Goal: Information Seeking & Learning: Check status

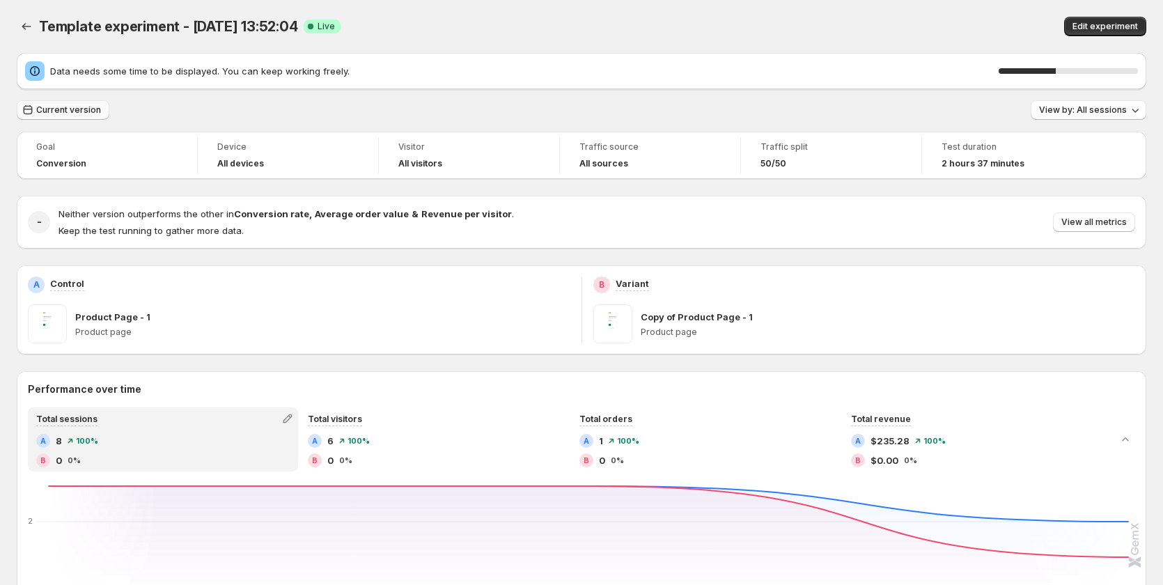
click at [72, 108] on span "Current version" at bounding box center [68, 109] width 65 height 11
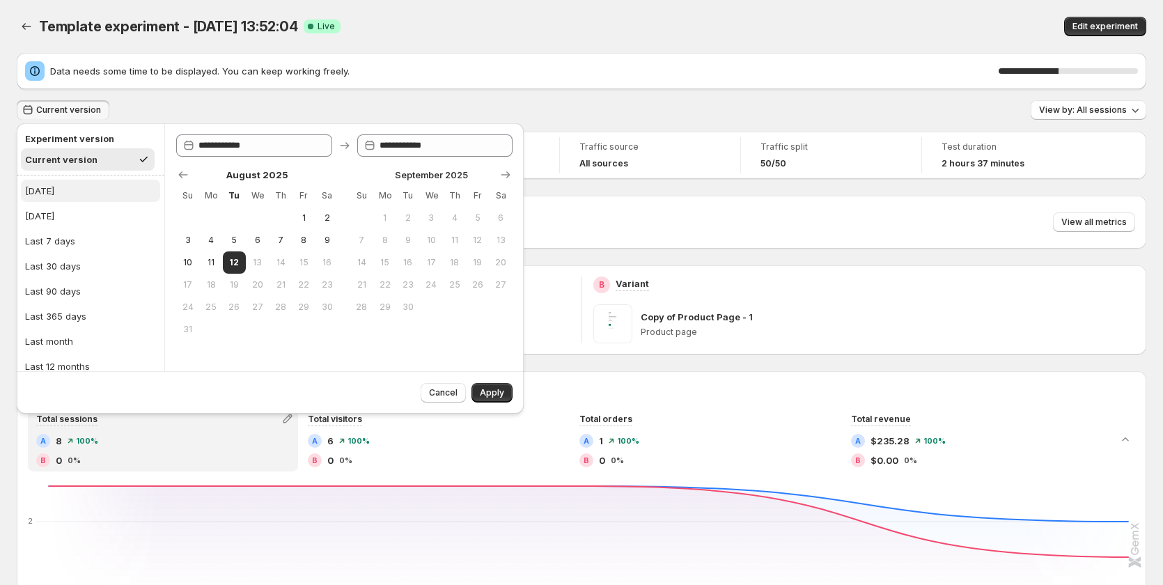
click at [72, 186] on button "[DATE]" at bounding box center [90, 191] width 139 height 22
click at [485, 388] on span "Apply" at bounding box center [492, 392] width 24 height 11
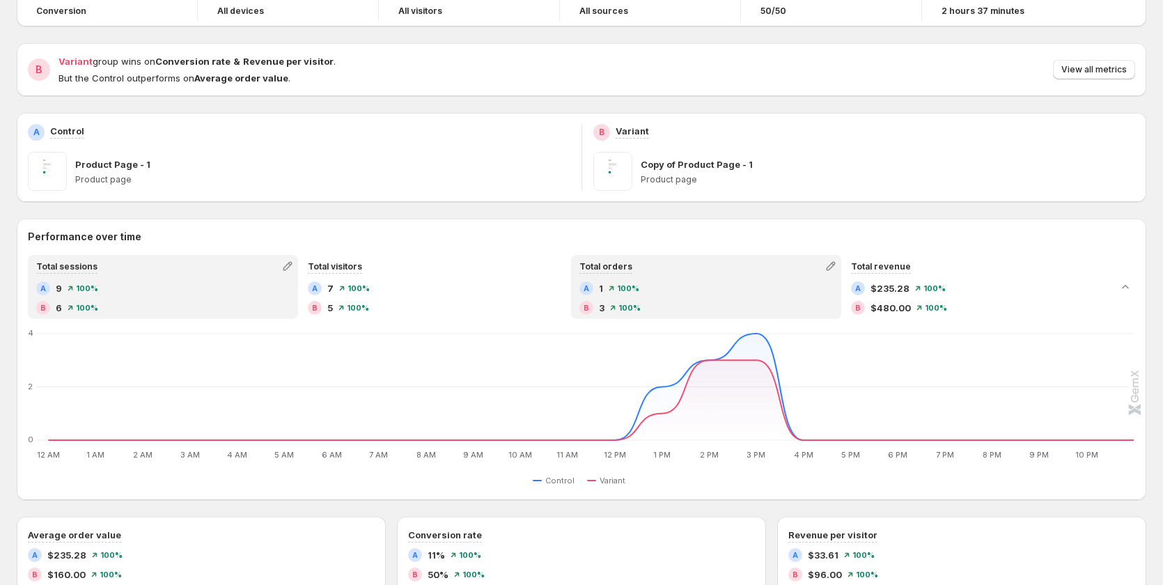
scroll to position [160, 0]
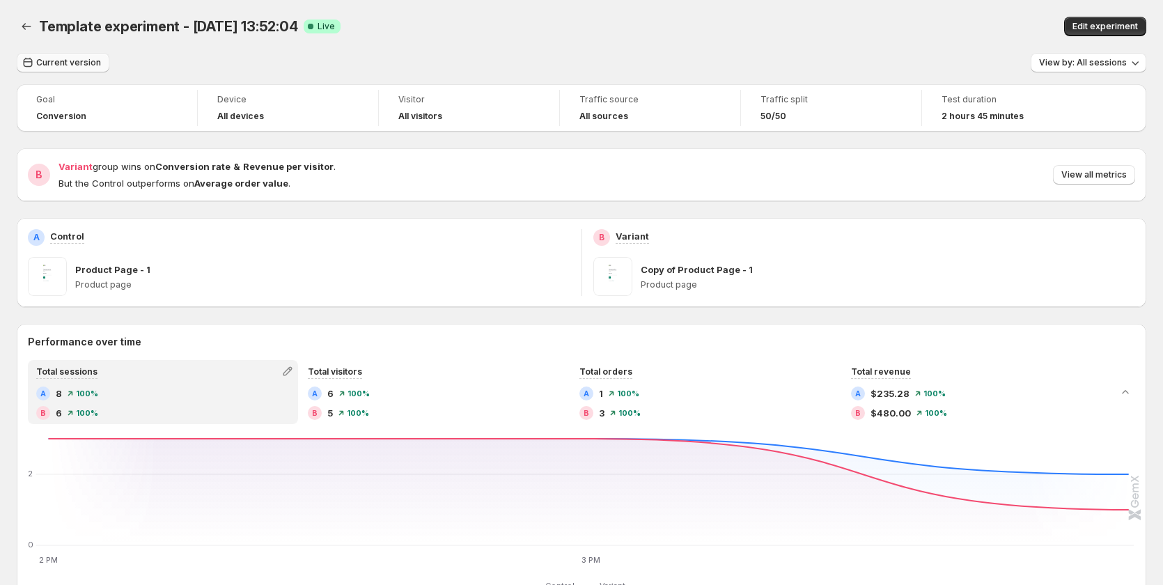
click at [90, 59] on span "Current version" at bounding box center [68, 62] width 65 height 11
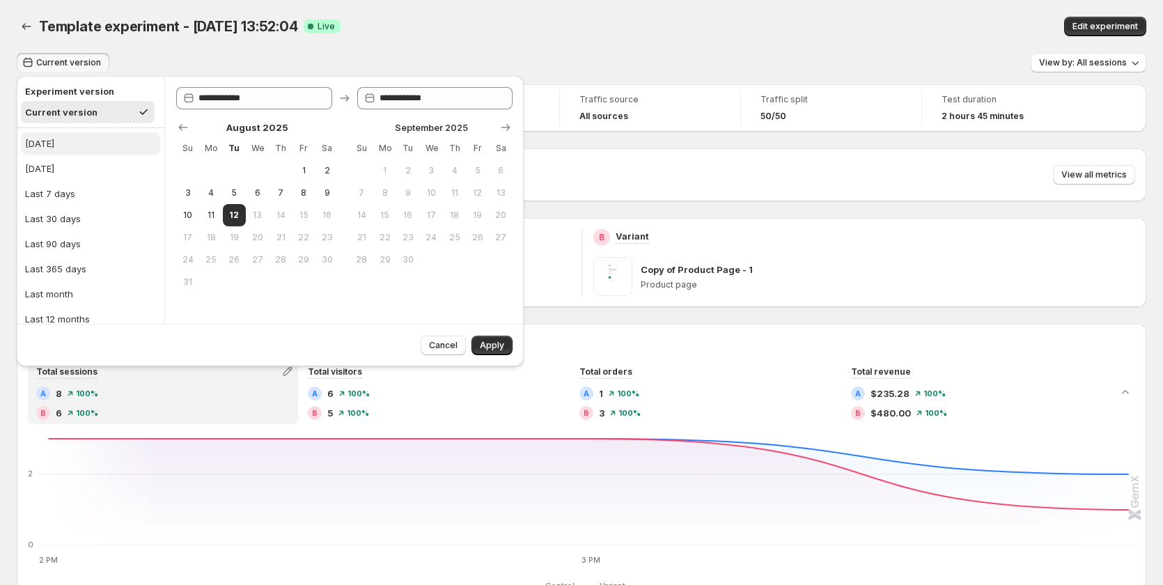
click at [81, 141] on button "[DATE]" at bounding box center [90, 143] width 139 height 22
click at [501, 339] on button "Apply" at bounding box center [492, 346] width 41 height 20
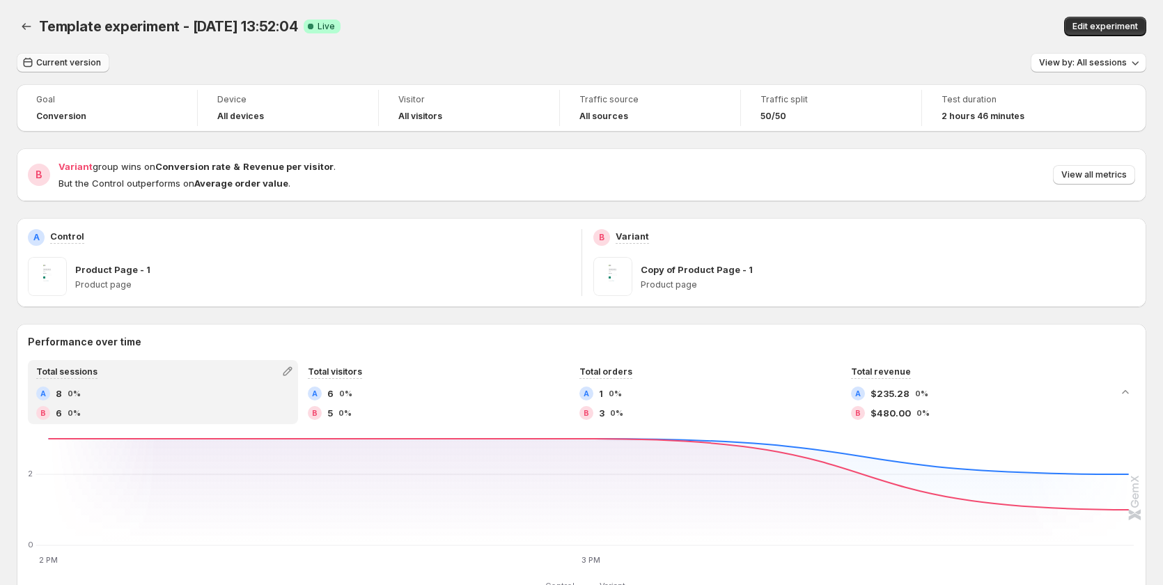
click at [84, 61] on span "Current version" at bounding box center [68, 62] width 65 height 11
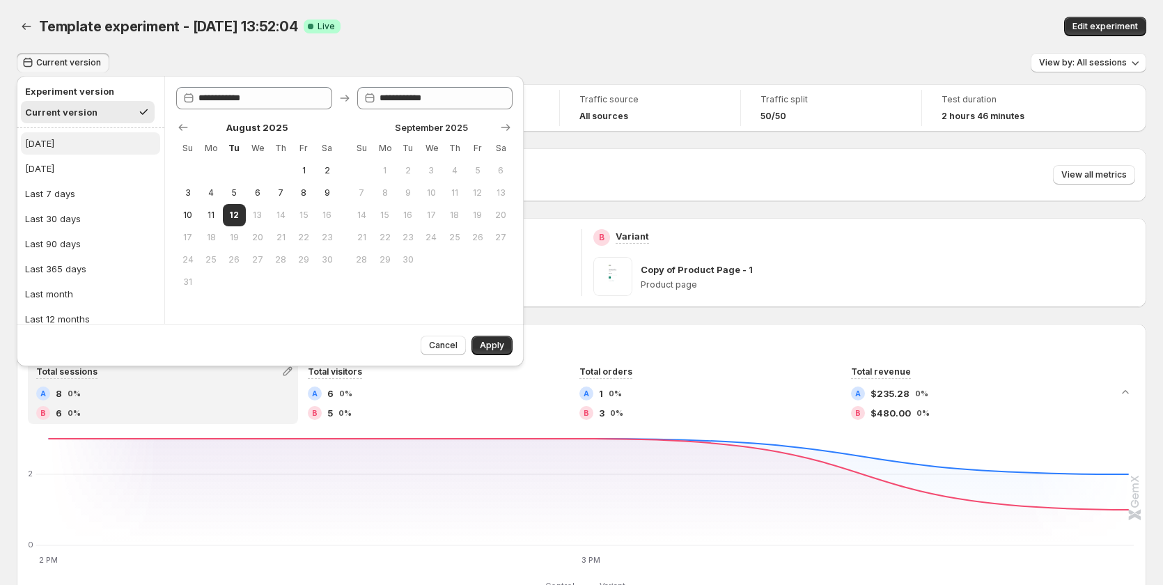
click at [67, 146] on button "[DATE]" at bounding box center [90, 143] width 139 height 22
click at [490, 343] on span "Apply" at bounding box center [492, 345] width 24 height 11
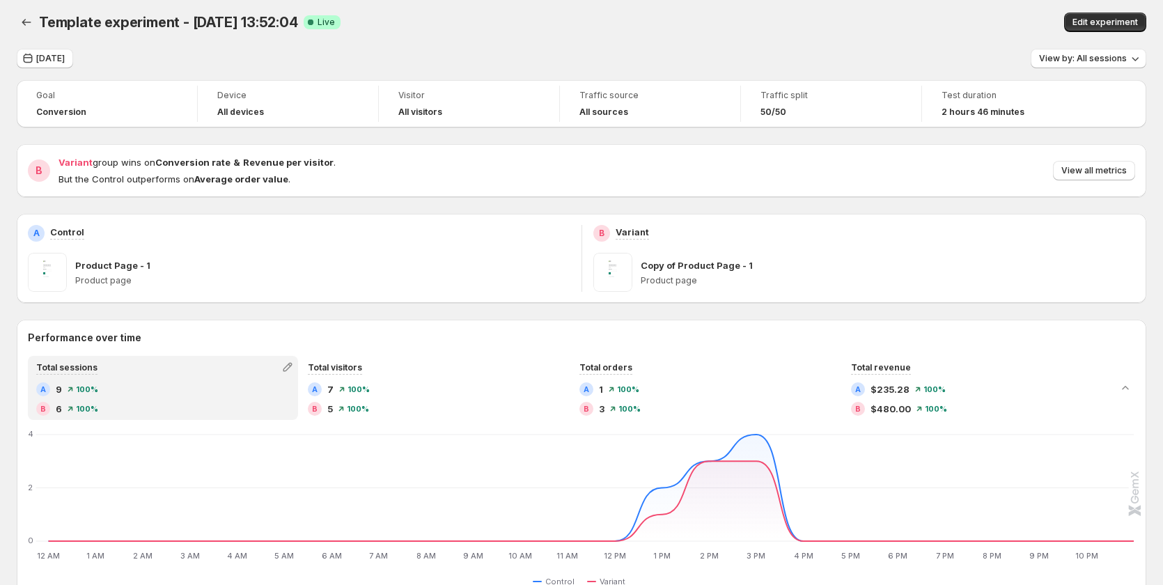
scroll to position [70, 0]
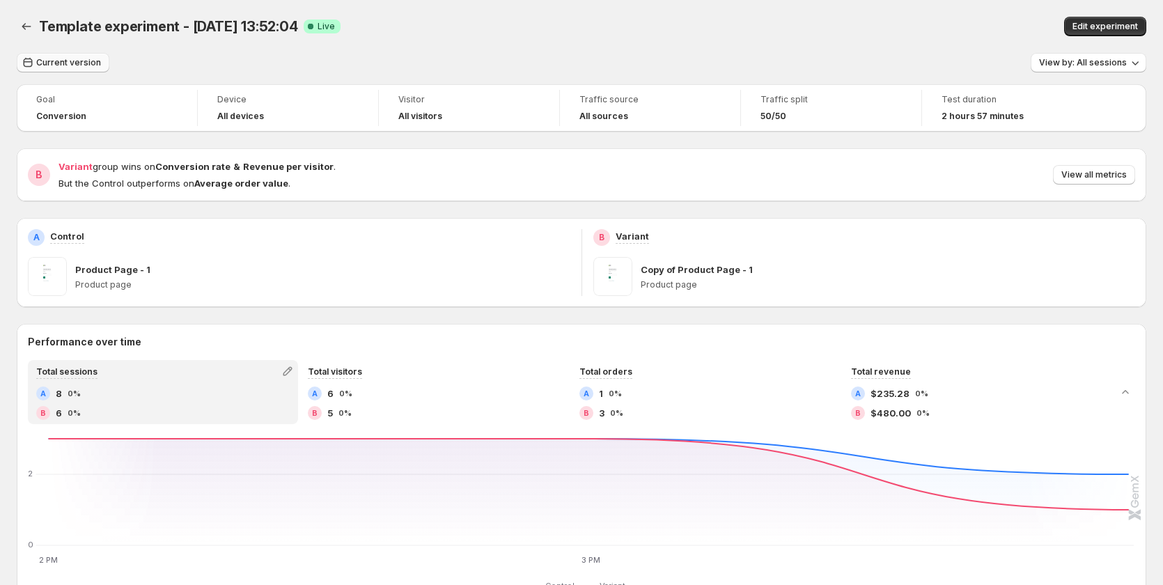
click at [59, 56] on button "Current version" at bounding box center [63, 63] width 93 height 20
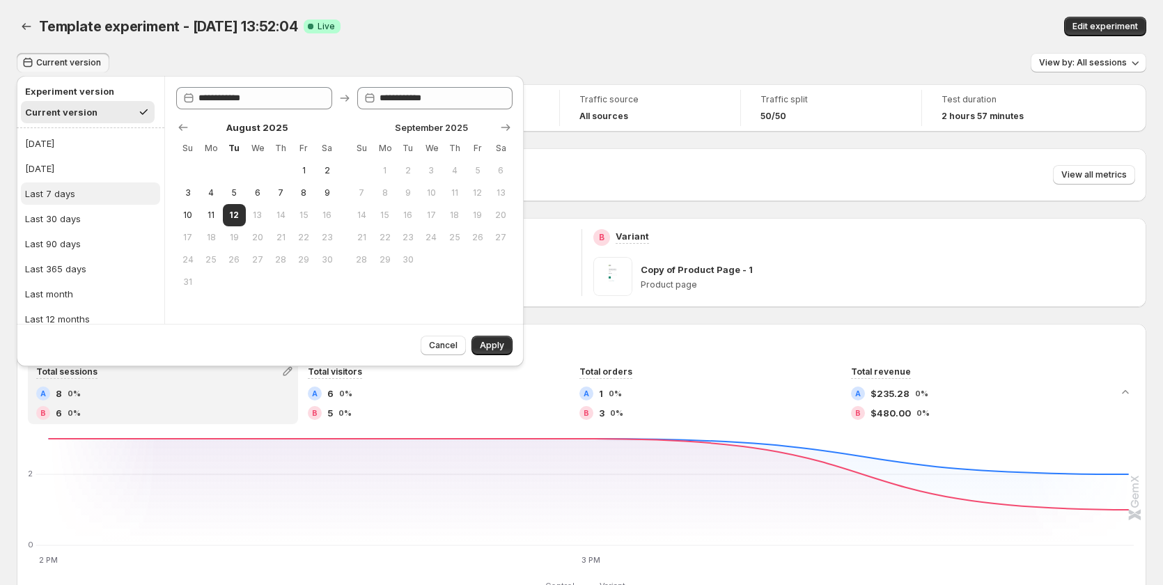
click at [59, 191] on div "Last 7 days" at bounding box center [50, 194] width 50 height 14
type input "**********"
click at [501, 344] on span "Apply" at bounding box center [492, 345] width 24 height 11
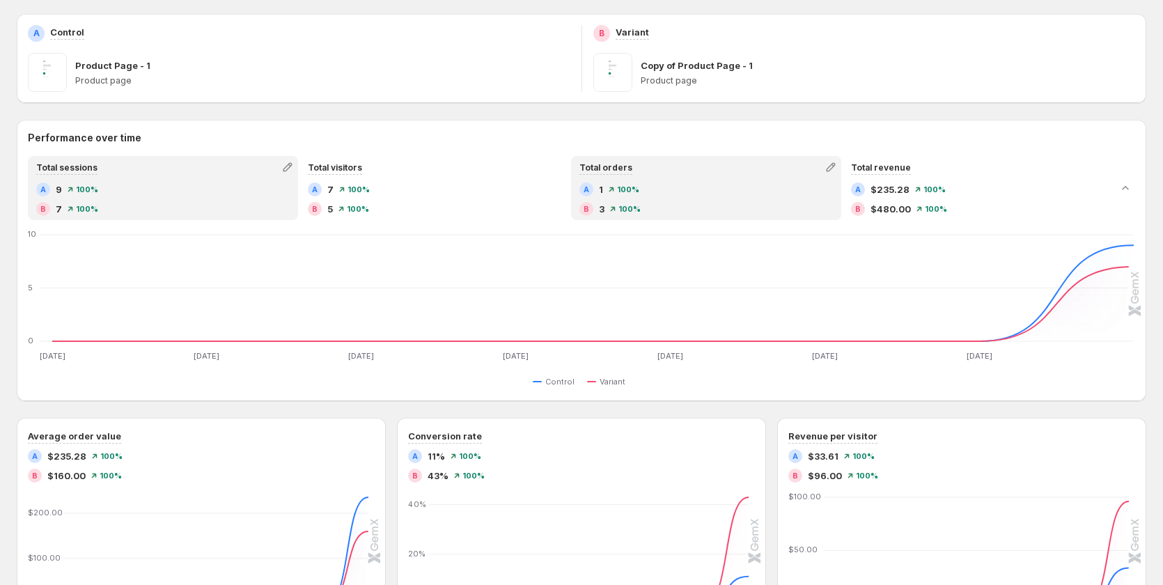
scroll to position [209, 0]
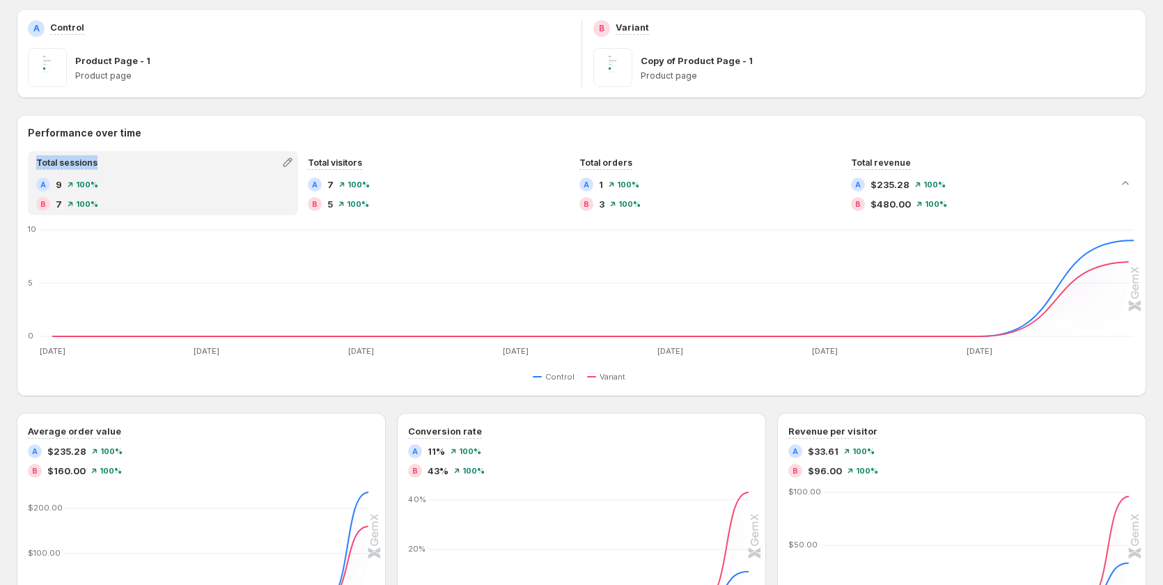
drag, startPoint x: 114, startPoint y: 163, endPoint x: 32, endPoint y: 156, distance: 82.5
click at [32, 156] on div "Total sessions" at bounding box center [162, 163] width 267 height 20
copy span "Total sessions"
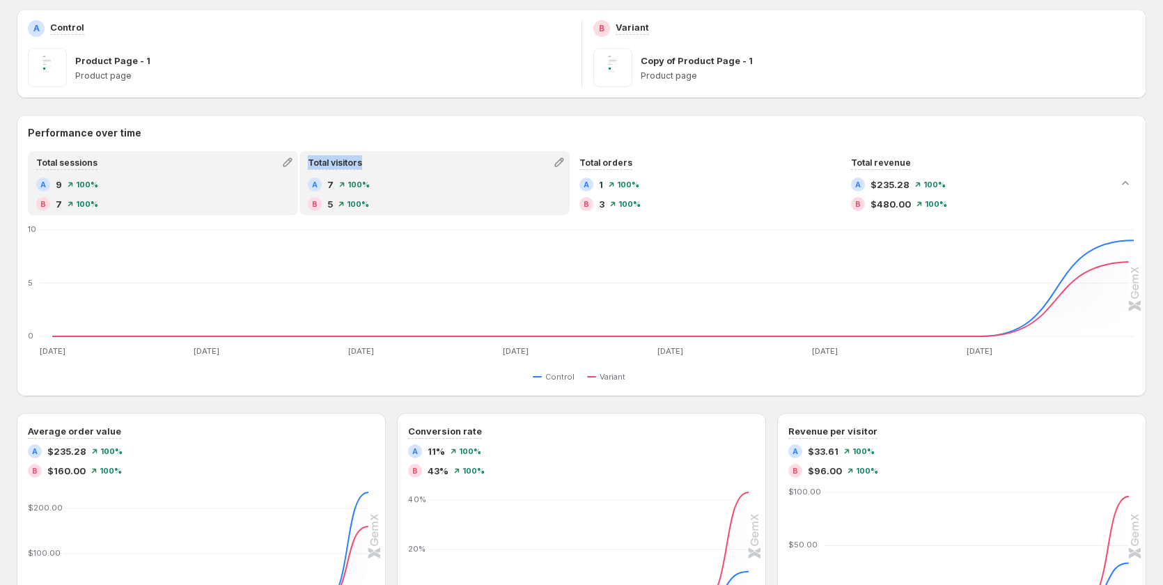
copy span "Total visitors"
drag, startPoint x: 373, startPoint y: 163, endPoint x: 301, endPoint y: 161, distance: 72.5
click at [301, 161] on div "Total visitors A 7 100% B 5 100%" at bounding box center [434, 183] width 270 height 64
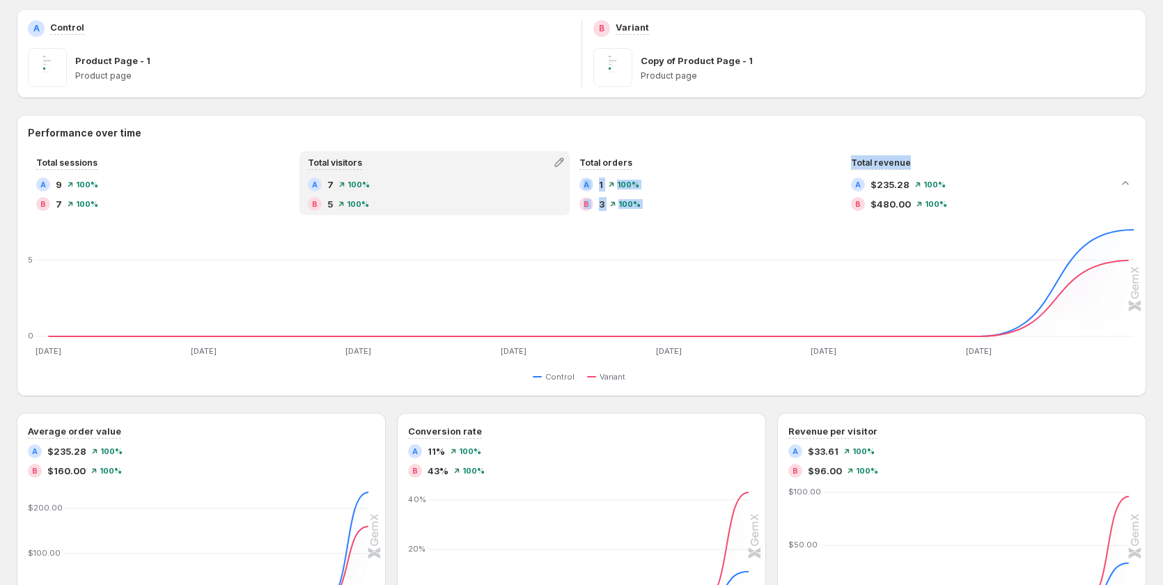
copy div "A 1 100% B 3 100% Total revenue"
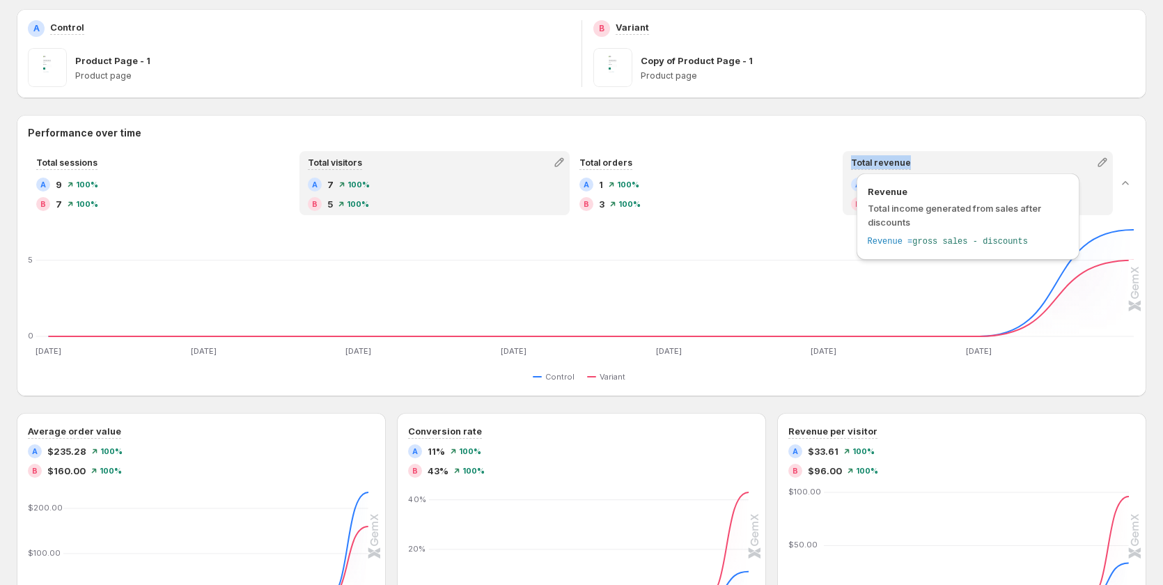
copy span "Total revenue"
drag, startPoint x: 921, startPoint y: 164, endPoint x: 857, endPoint y: 157, distance: 65.1
click at [857, 157] on div "Total revenue" at bounding box center [977, 163] width 267 height 20
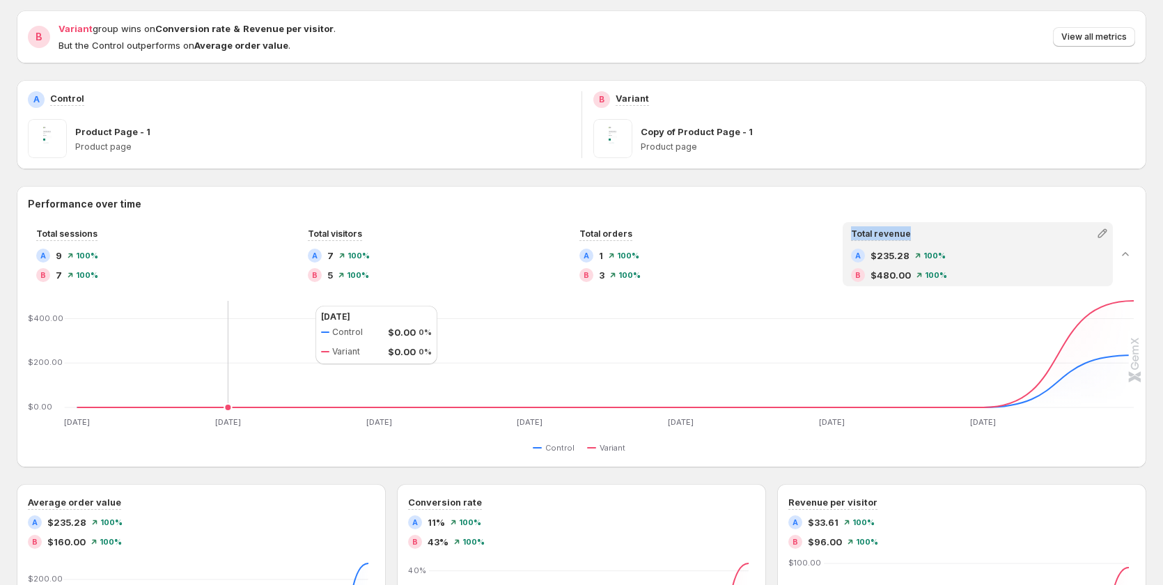
scroll to position [0, 0]
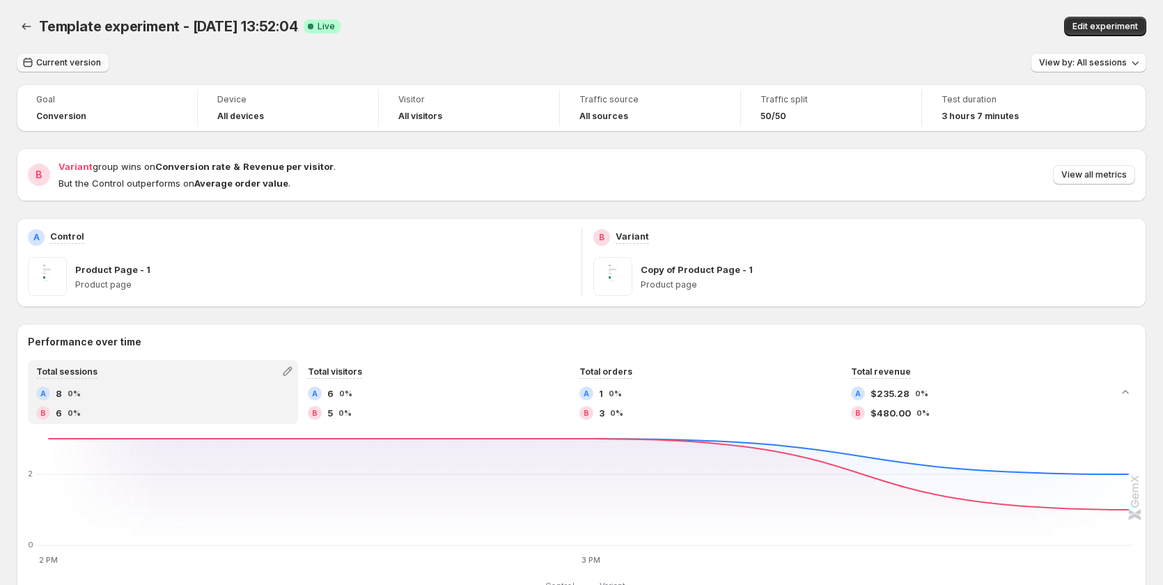
click at [66, 65] on span "Current version" at bounding box center [68, 62] width 65 height 11
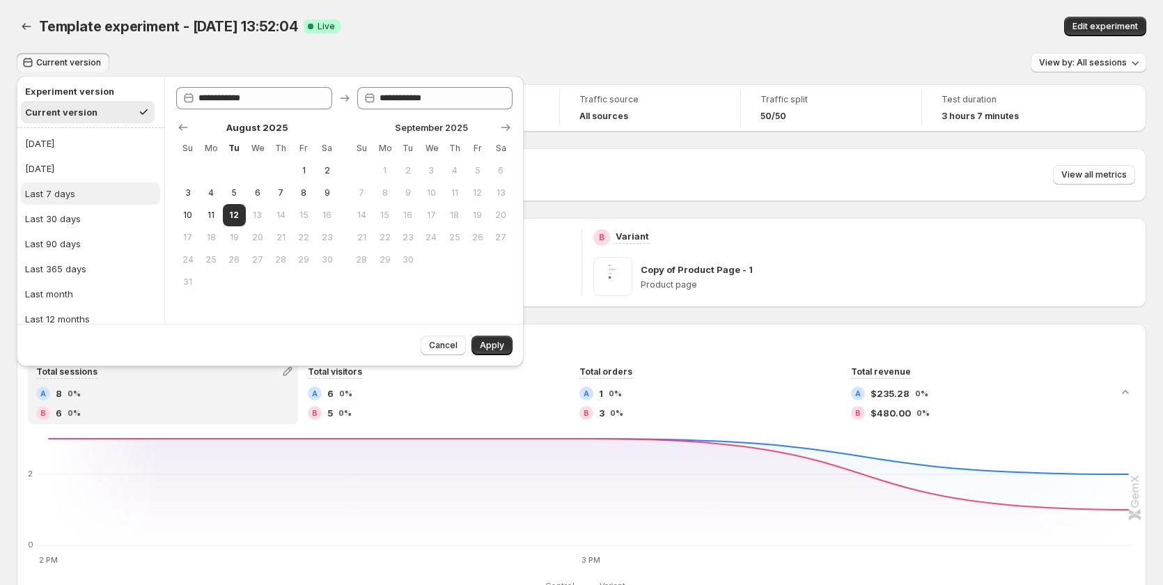
click at [84, 196] on button "Last 7 days" at bounding box center [90, 193] width 139 height 22
type input "**********"
click at [487, 348] on span "Apply" at bounding box center [492, 345] width 24 height 11
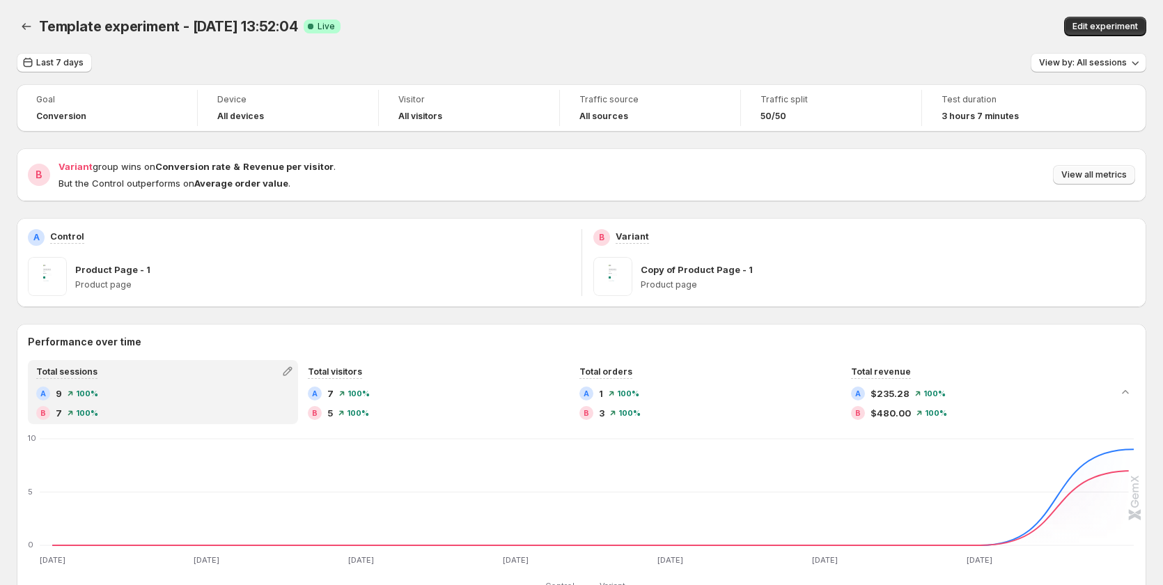
click at [1089, 173] on span "View all metrics" at bounding box center [1093, 174] width 65 height 11
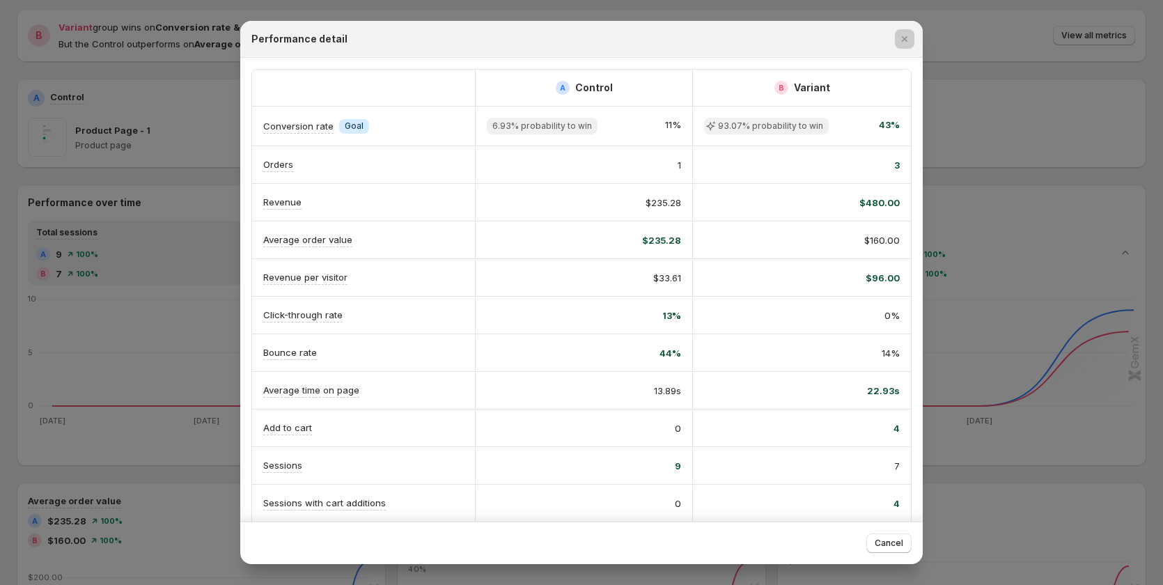
click at [84, 339] on div at bounding box center [581, 292] width 1163 height 585
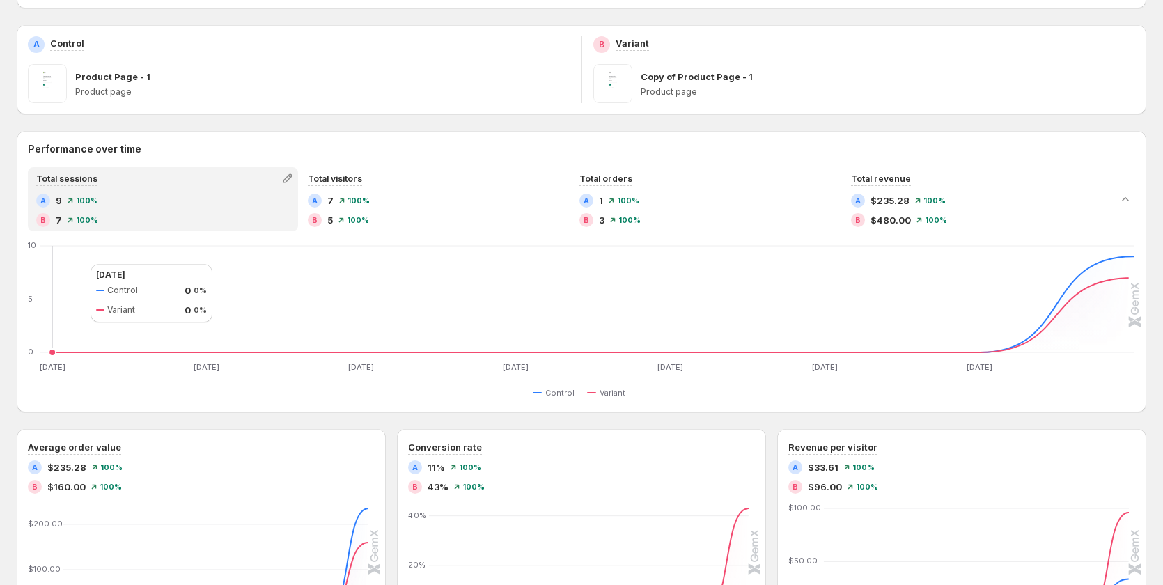
scroll to position [209, 0]
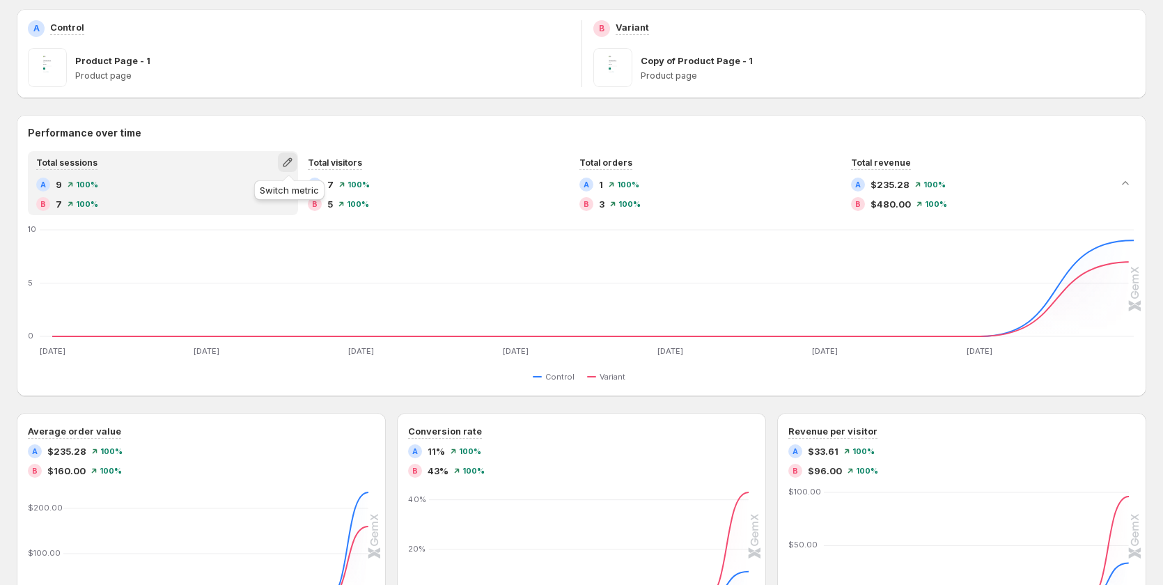
click at [294, 162] on icon "button" at bounding box center [288, 162] width 14 height 14
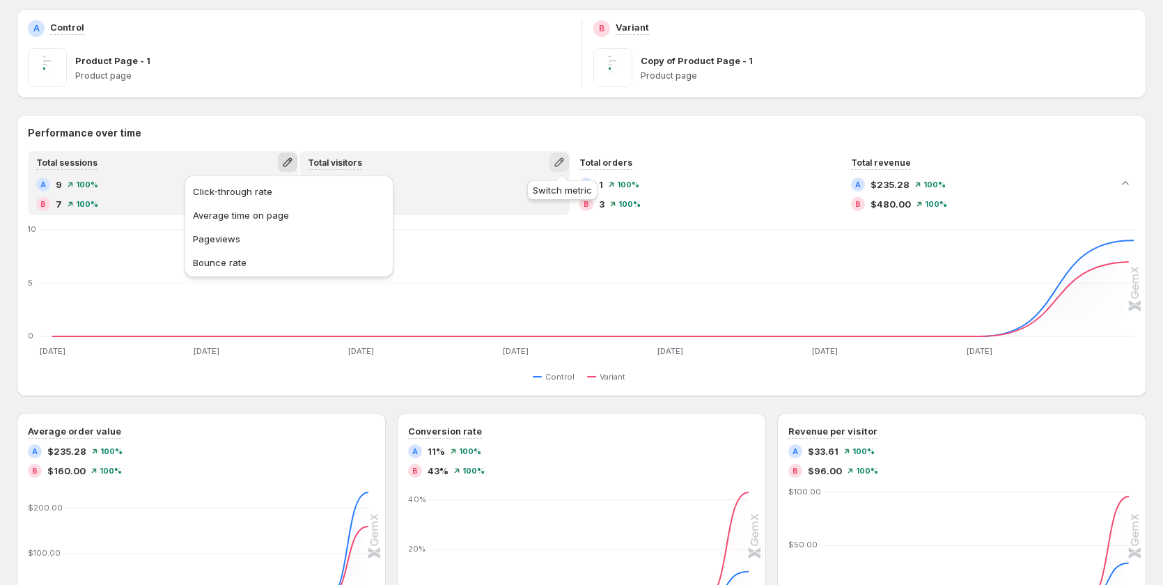
click at [556, 162] on icon "button" at bounding box center [559, 162] width 14 height 14
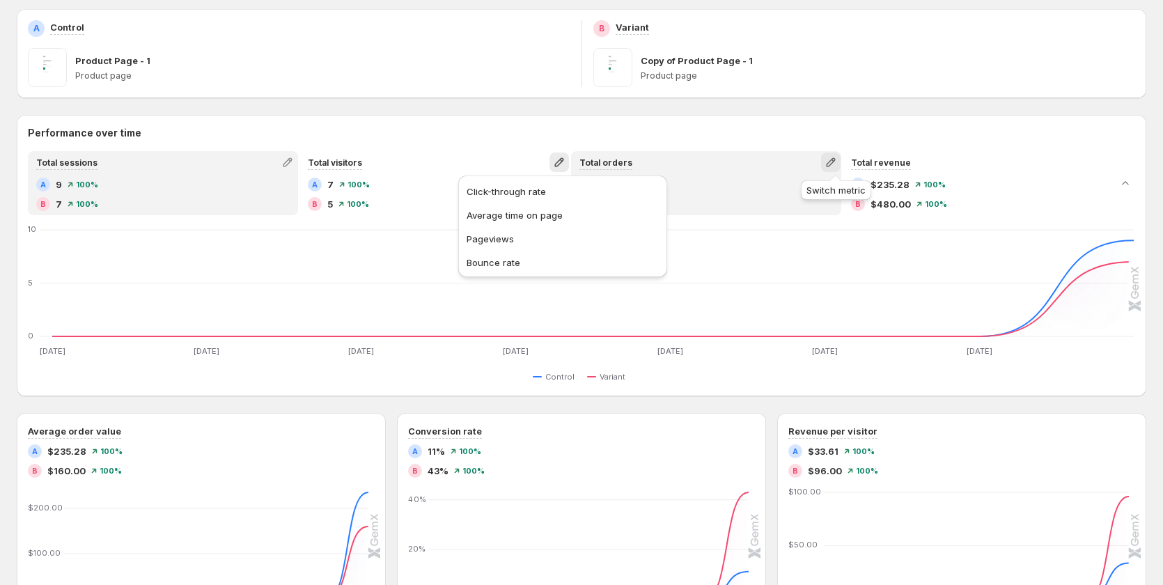
click at [841, 165] on button "button" at bounding box center [831, 163] width 20 height 20
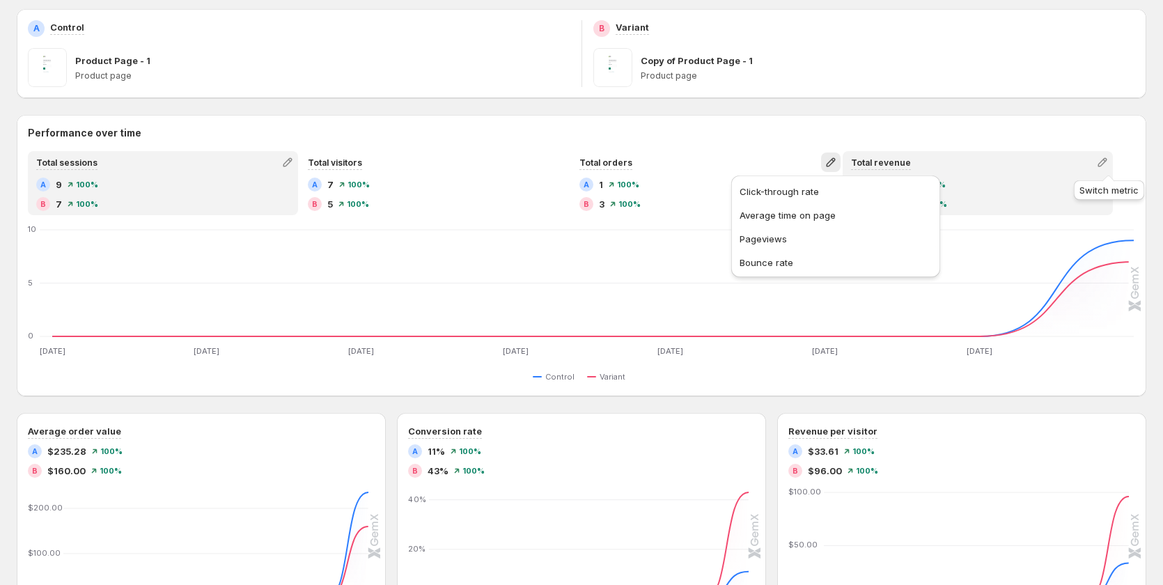
click at [1109, 159] on icon "button" at bounding box center [1103, 162] width 14 height 14
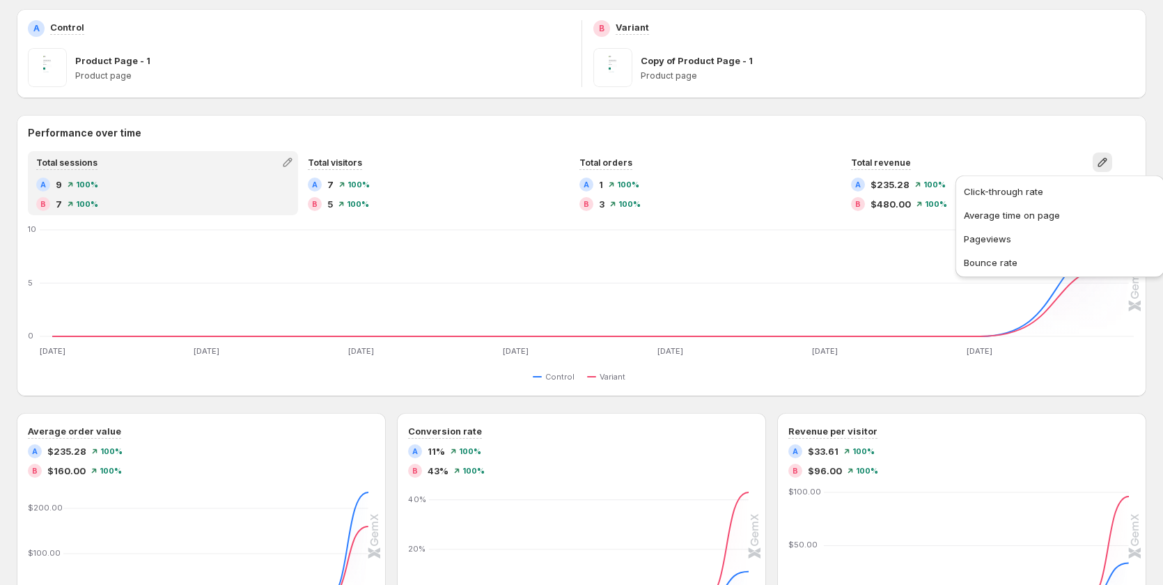
click at [623, 139] on h2 "Performance over time" at bounding box center [581, 133] width 1107 height 14
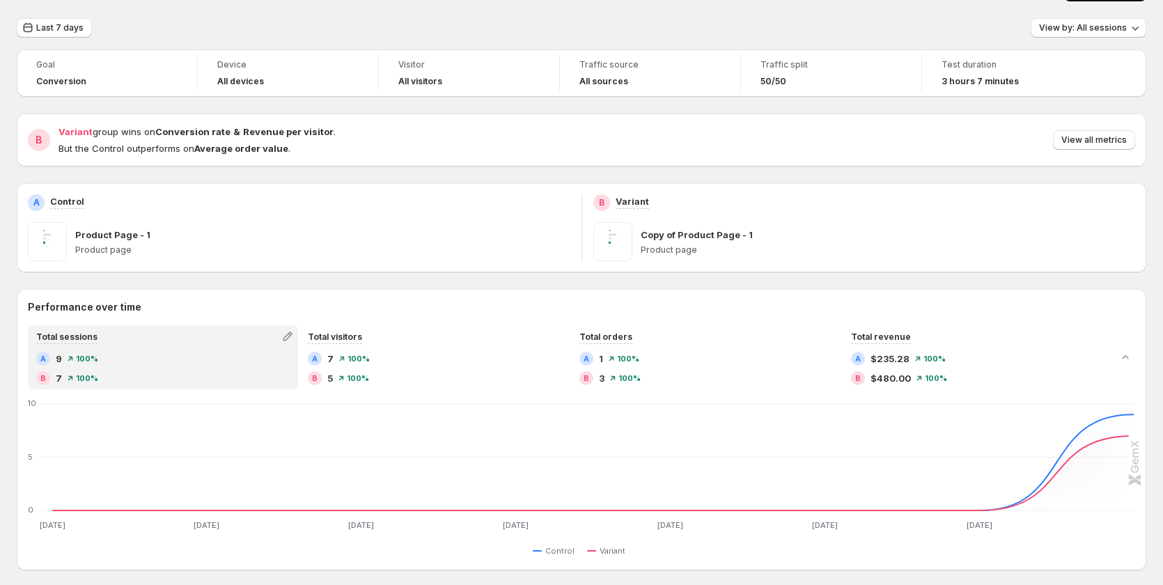
scroll to position [0, 0]
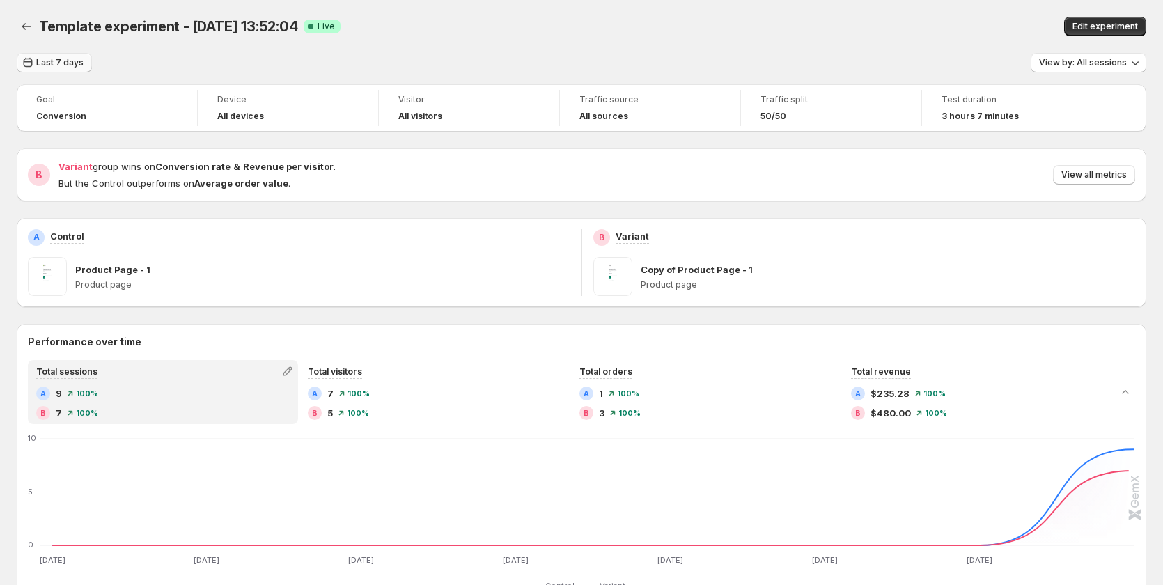
click at [43, 55] on button "Last 7 days" at bounding box center [54, 63] width 75 height 20
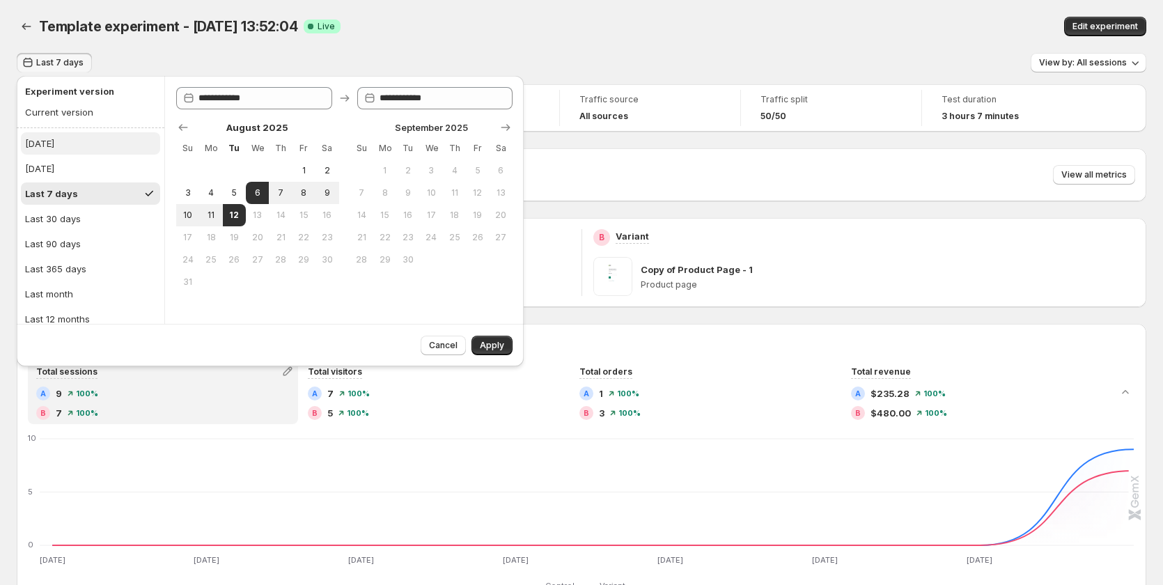
click at [67, 144] on button "[DATE]" at bounding box center [90, 143] width 139 height 22
type input "**********"
click at [506, 344] on button "Apply" at bounding box center [492, 346] width 41 height 20
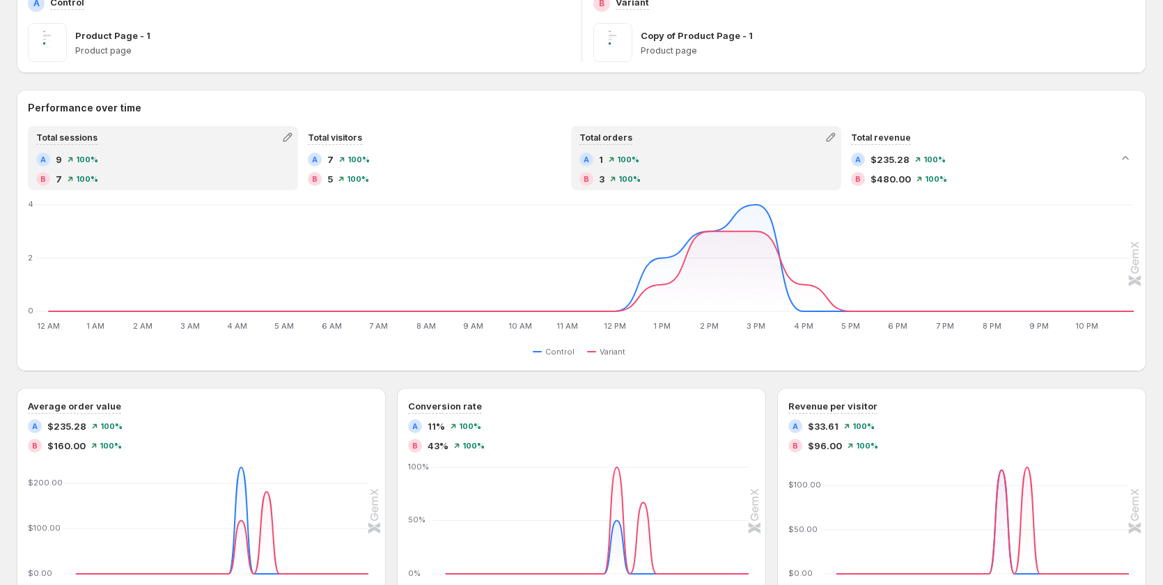
scroll to position [209, 0]
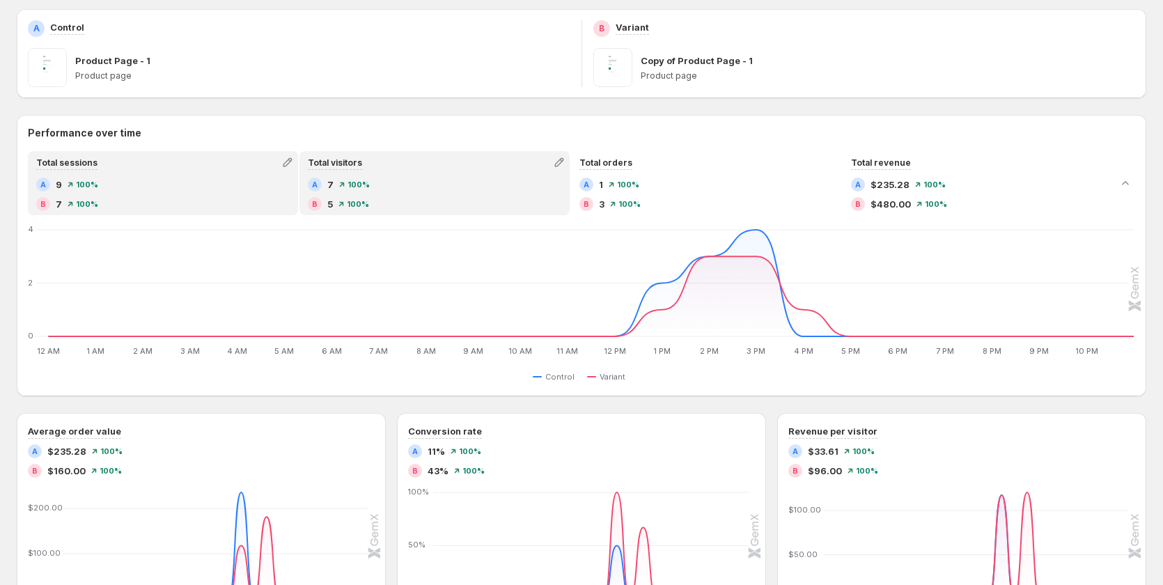
click at [451, 191] on div "A 7 100%" at bounding box center [435, 185] width 254 height 14
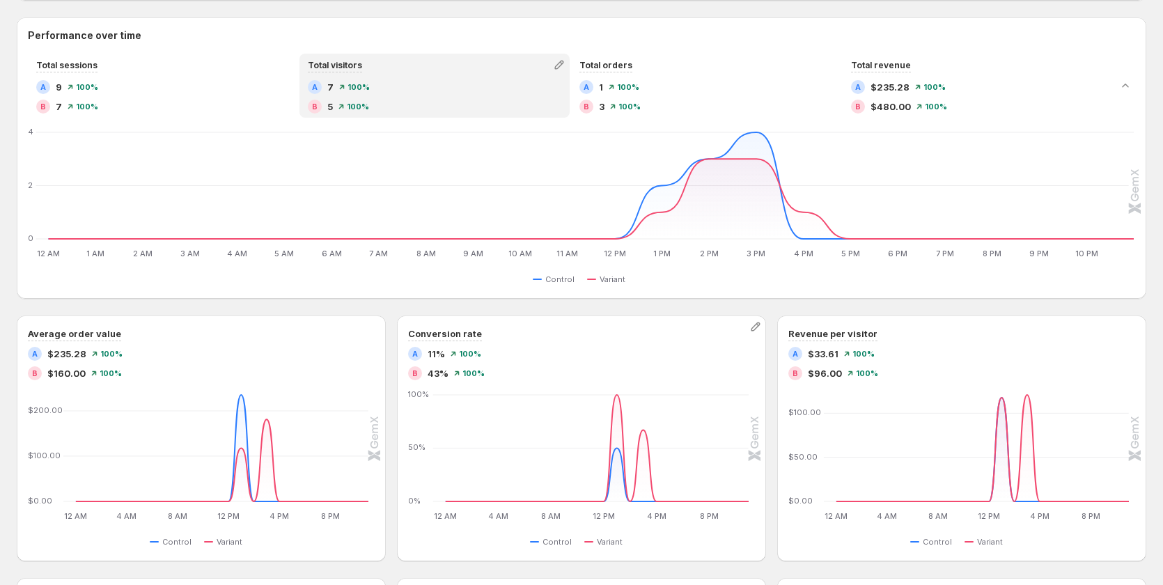
scroll to position [279, 0]
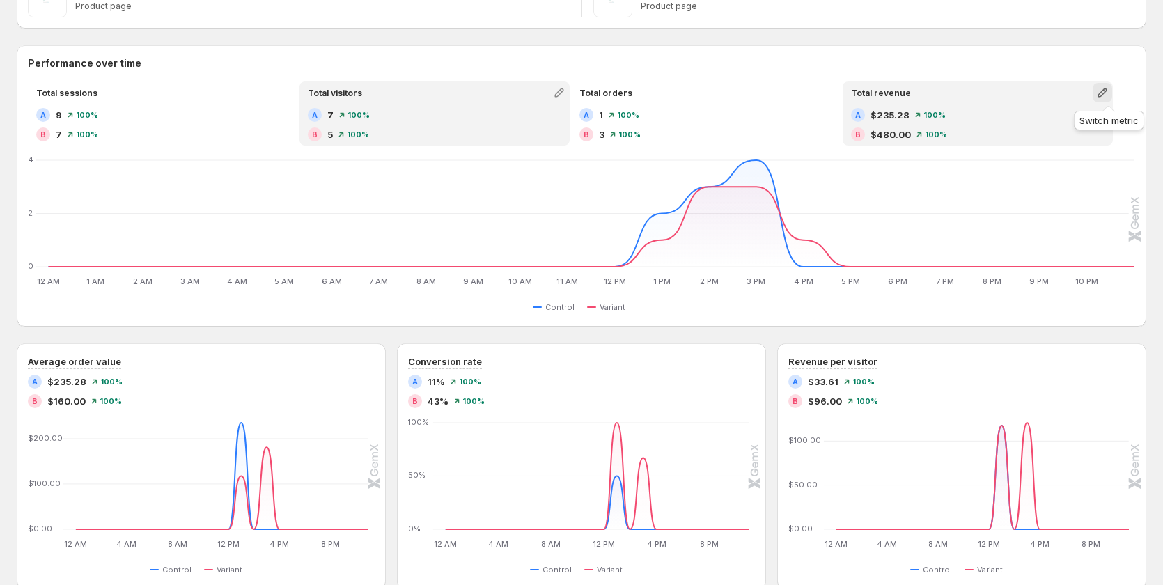
click at [1107, 93] on icon "button" at bounding box center [1102, 92] width 9 height 9
click at [1039, 123] on span "Click-through rate" at bounding box center [1003, 121] width 79 height 11
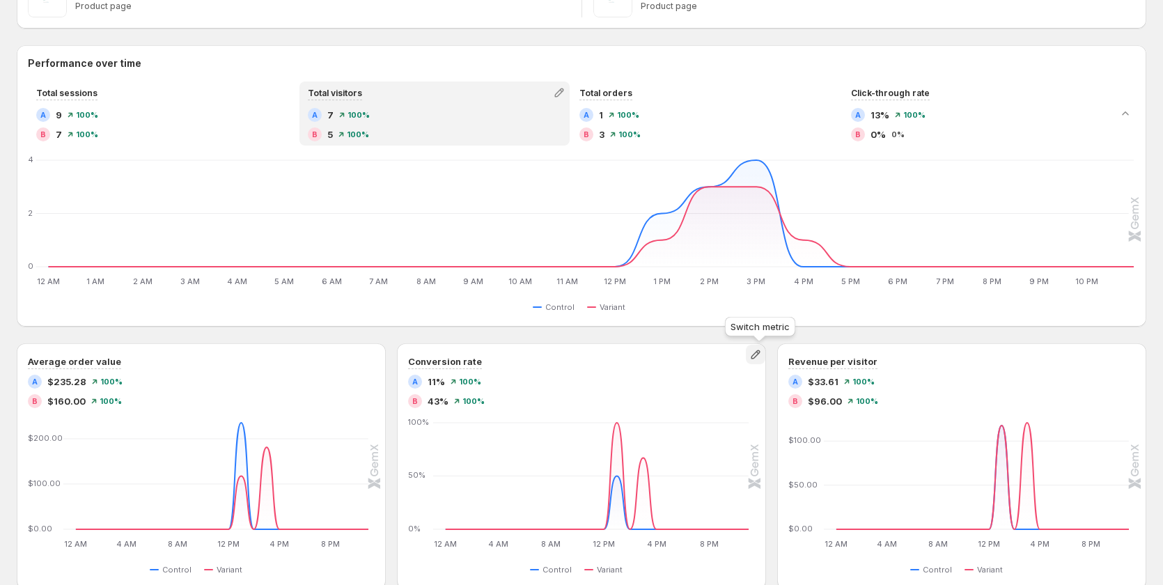
click at [763, 357] on icon "button" at bounding box center [756, 355] width 14 height 14
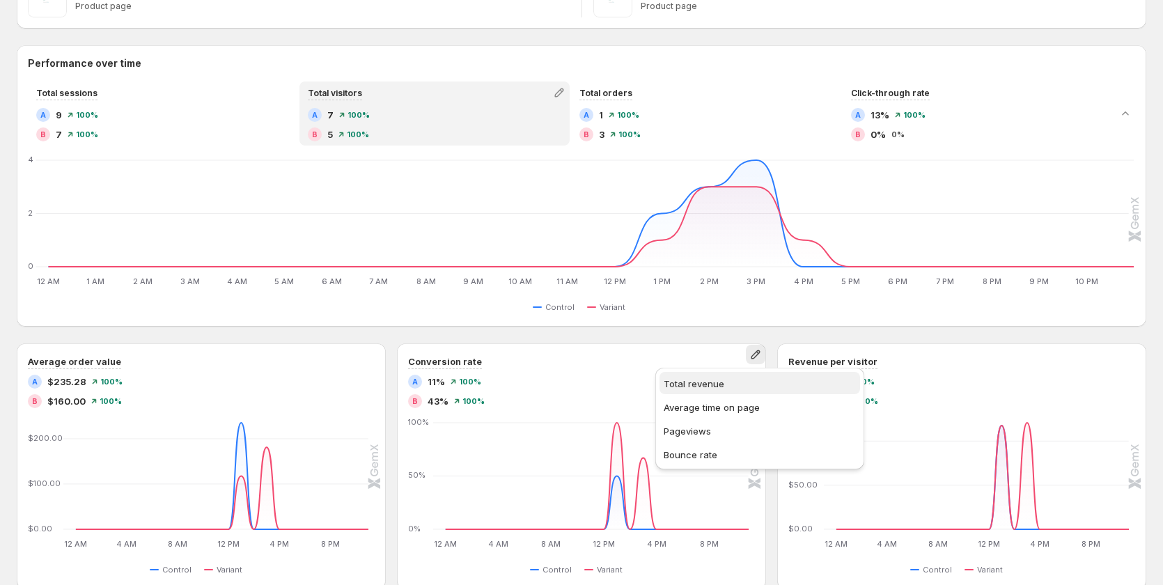
click at [727, 387] on span "Total revenue" at bounding box center [760, 384] width 192 height 14
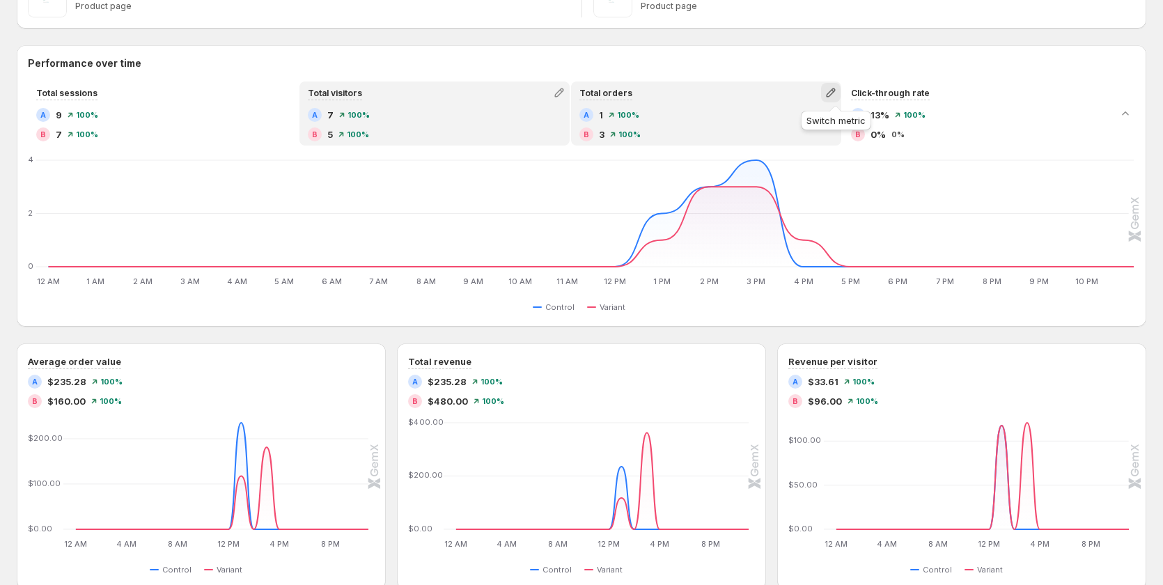
click at [838, 93] on icon "button" at bounding box center [831, 93] width 14 height 14
click at [801, 124] on span "Conversion rate" at bounding box center [775, 121] width 70 height 11
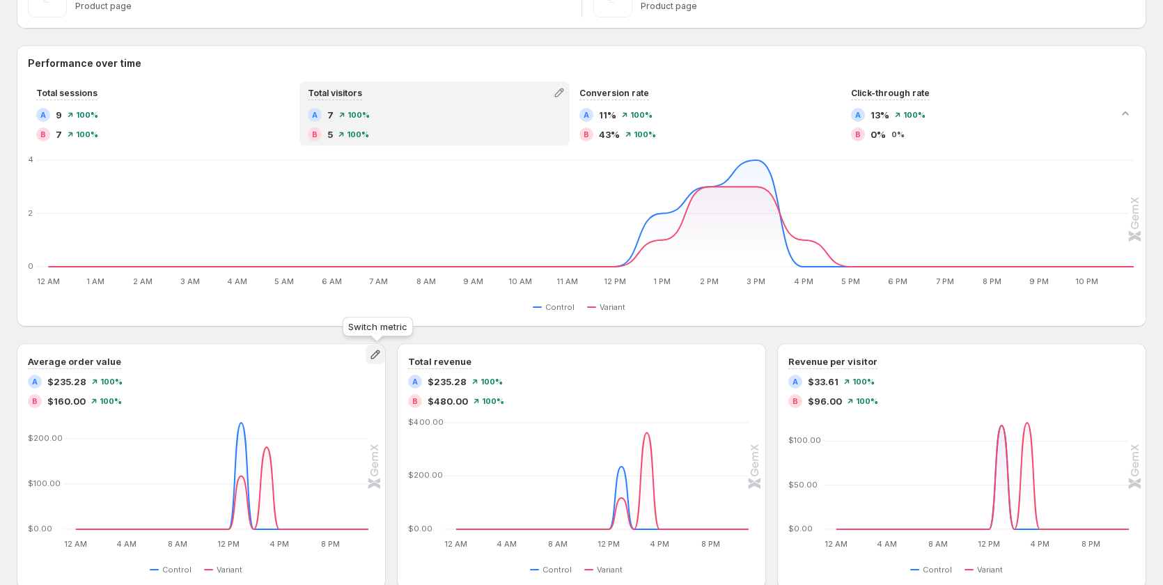
click at [385, 358] on button "button" at bounding box center [376, 355] width 20 height 20
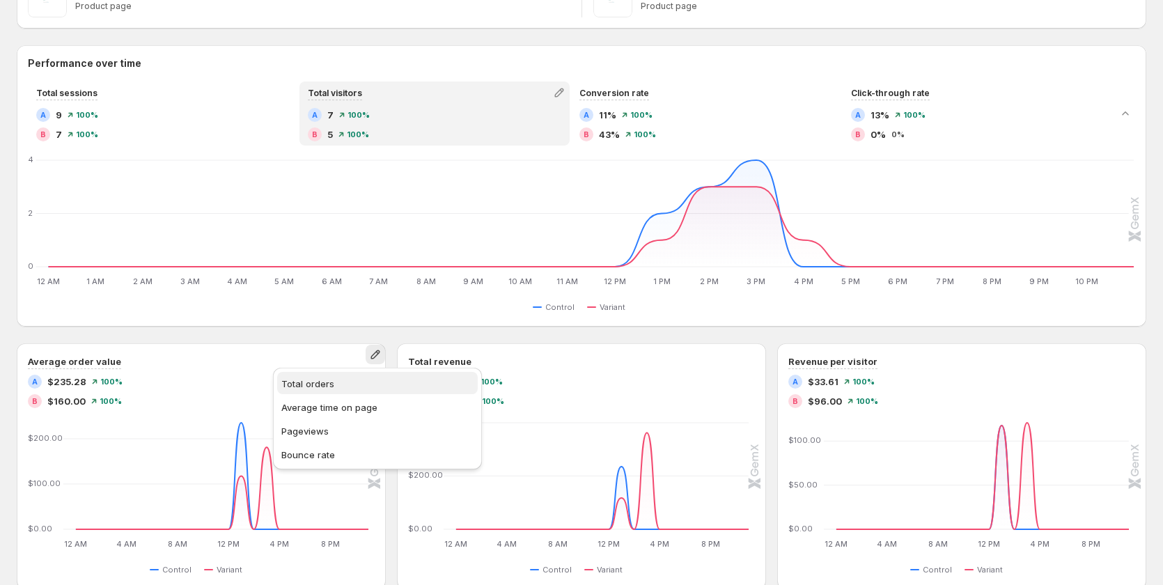
click at [363, 391] on button "Total orders" at bounding box center [377, 383] width 201 height 22
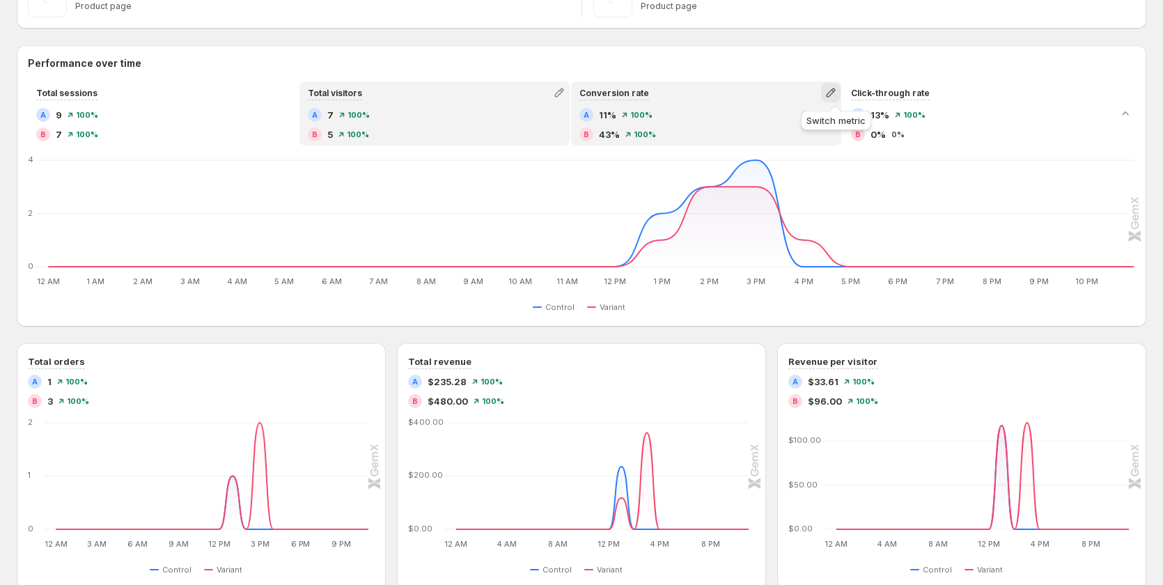
click at [836, 96] on icon "button" at bounding box center [831, 93] width 14 height 14
click at [830, 125] on span "Average order value" at bounding box center [836, 122] width 192 height 14
click at [723, 125] on div "A $235.28 100% B $160.00 100%" at bounding box center [706, 124] width 254 height 33
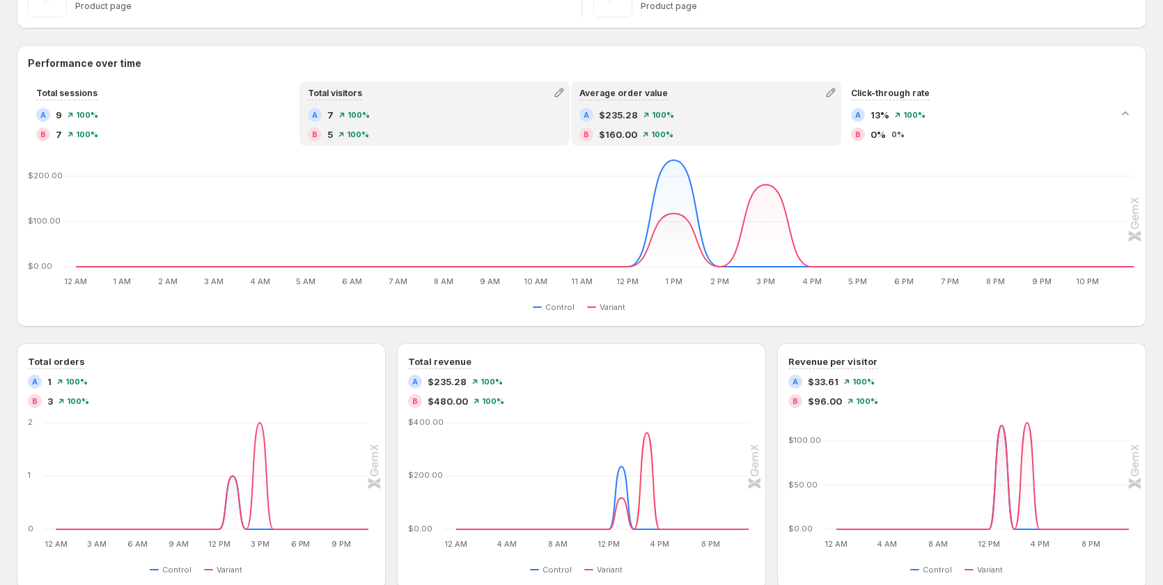
click at [478, 94] on div "Total visitors" at bounding box center [434, 93] width 267 height 20
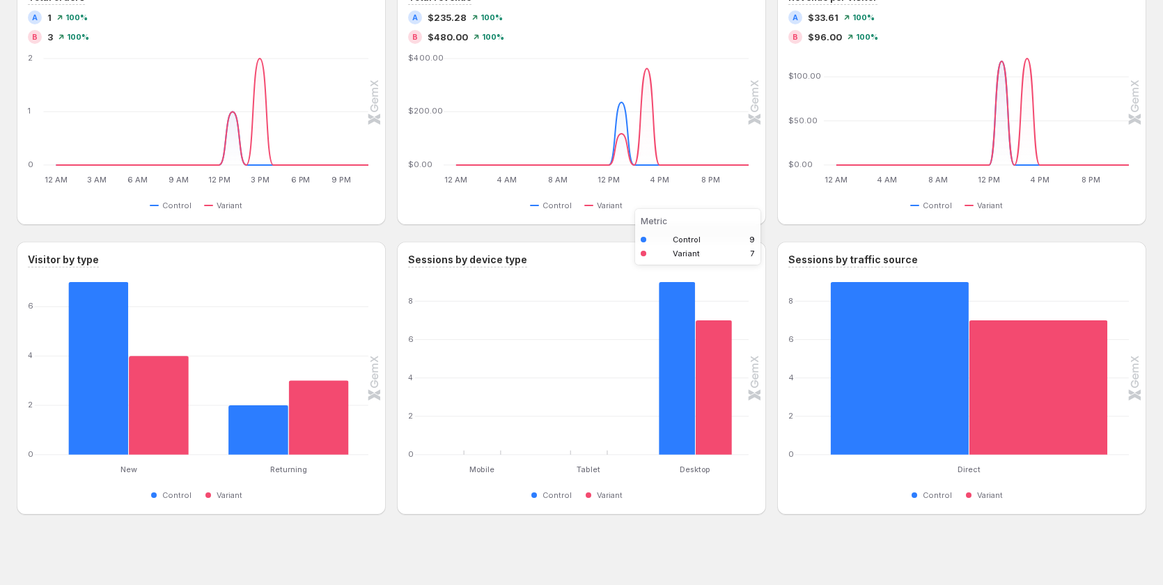
scroll to position [648, 0]
